Goal: Navigation & Orientation: Find specific page/section

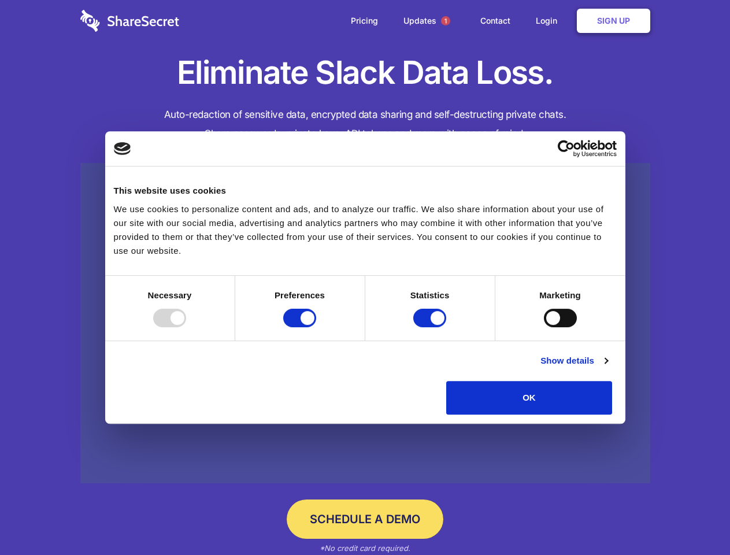
click at [186, 327] on div at bounding box center [169, 318] width 33 height 19
click at [316, 327] on input "Preferences" at bounding box center [299, 318] width 33 height 19
checkbox input "false"
click at [431, 327] on input "Statistics" at bounding box center [430, 318] width 33 height 19
checkbox input "false"
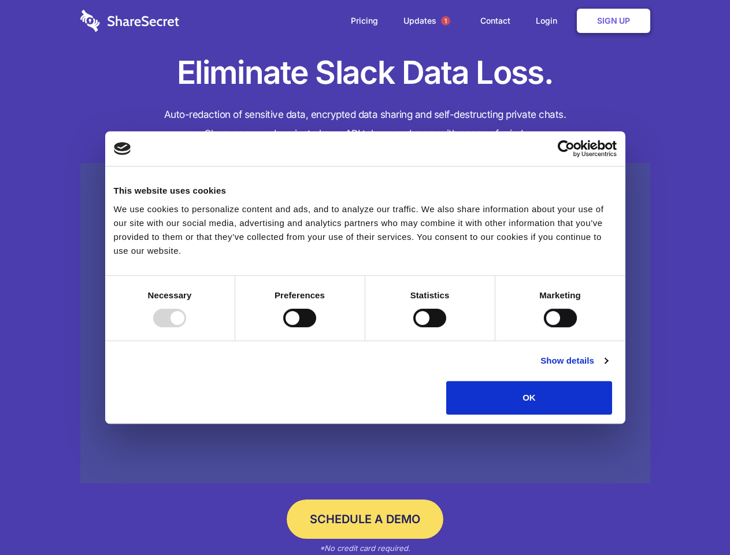
click at [544, 327] on input "Marketing" at bounding box center [560, 318] width 33 height 19
checkbox input "true"
click at [608, 368] on link "Show details" at bounding box center [574, 361] width 67 height 14
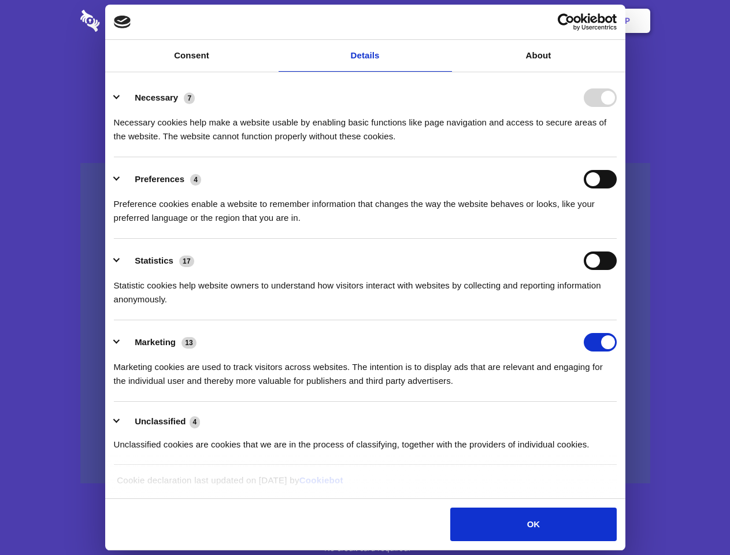
click at [617, 157] on li "Necessary 7 Necessary cookies help make a website usable by enabling basic func…" at bounding box center [365, 117] width 503 height 82
click at [445, 21] on span "1" at bounding box center [445, 20] width 9 height 9
